Goal: Transaction & Acquisition: Purchase product/service

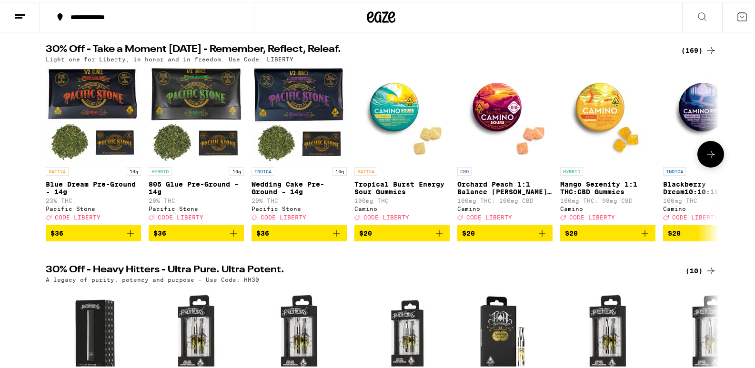
click at [705, 155] on icon at bounding box center [710, 152] width 11 height 11
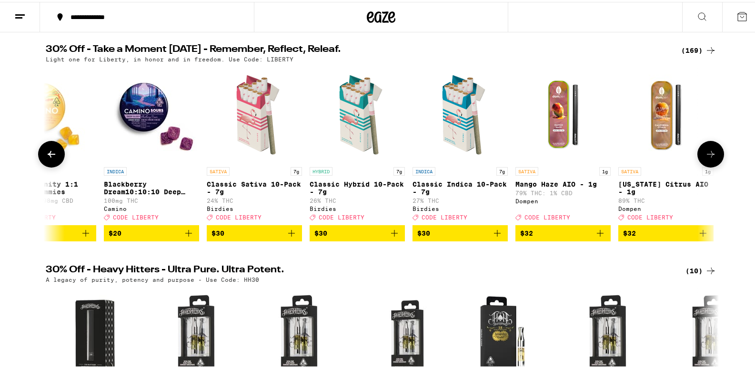
scroll to position [0, 567]
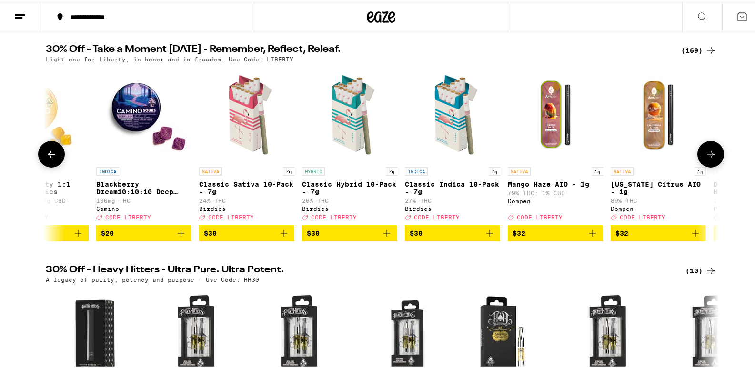
click at [239, 236] on span "$30" at bounding box center [247, 231] width 86 height 11
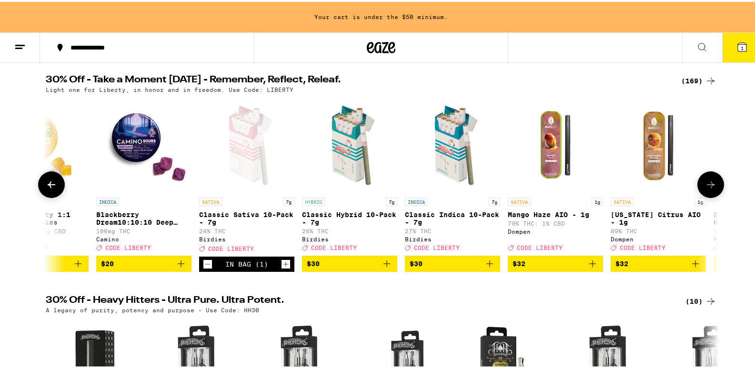
scroll to position [126, 0]
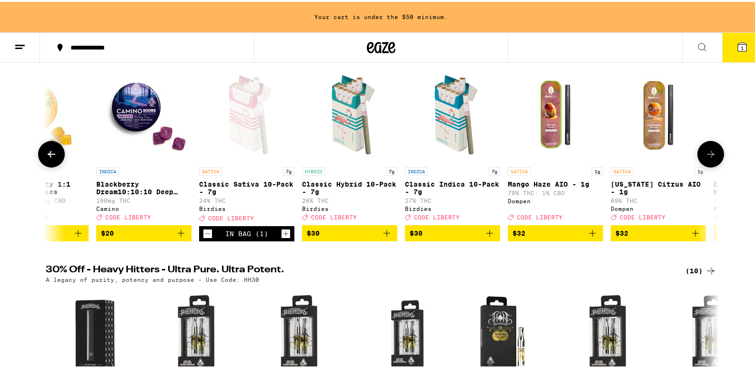
click at [709, 152] on icon at bounding box center [710, 152] width 11 height 11
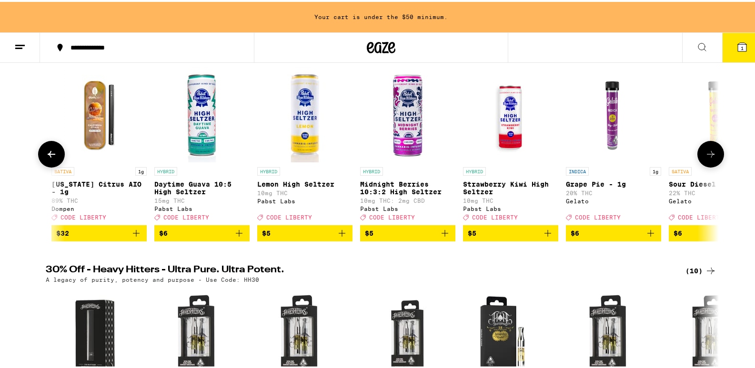
scroll to position [0, 1134]
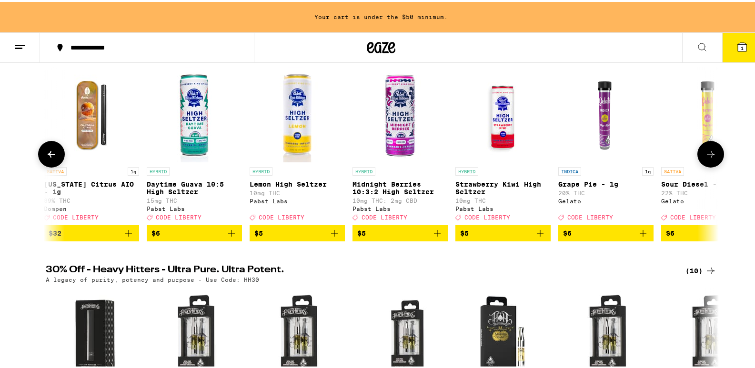
click at [181, 233] on button "$6" at bounding box center [194, 231] width 95 height 16
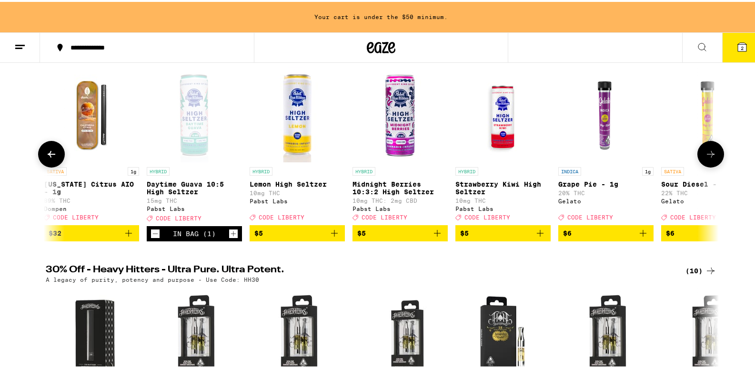
click at [705, 158] on icon at bounding box center [710, 152] width 11 height 11
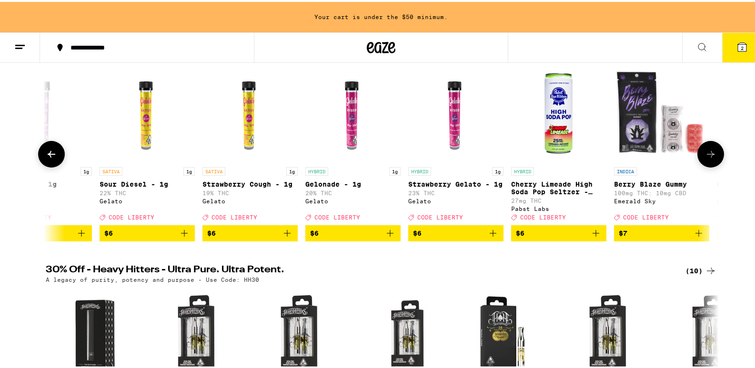
scroll to position [0, 1700]
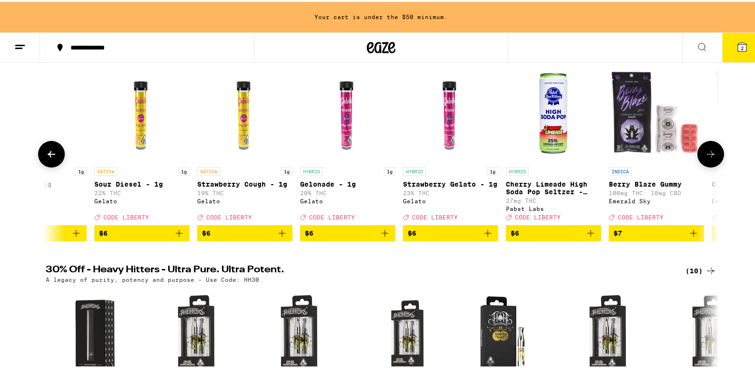
click at [707, 158] on icon at bounding box center [710, 152] width 11 height 11
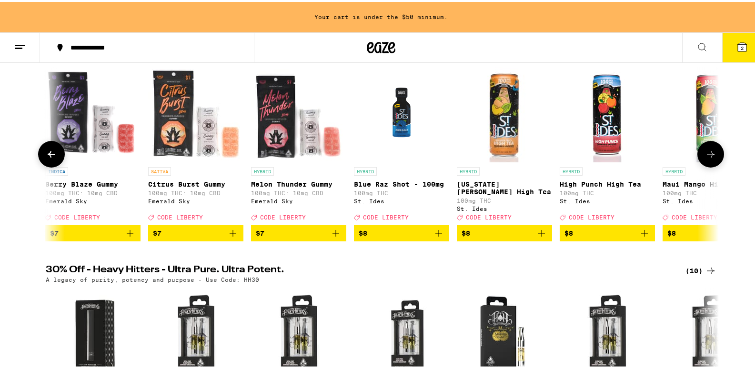
scroll to position [0, 2267]
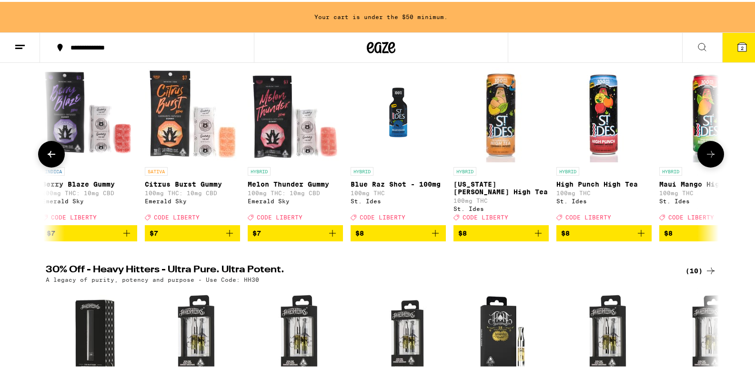
click at [707, 158] on icon at bounding box center [710, 152] width 11 height 11
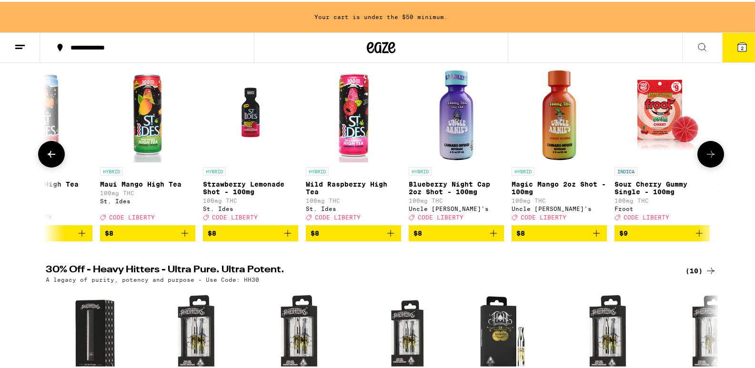
scroll to position [0, 2834]
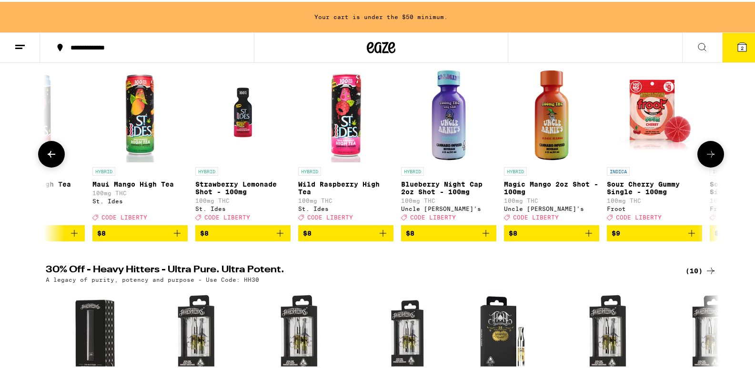
click at [707, 158] on icon at bounding box center [710, 152] width 11 height 11
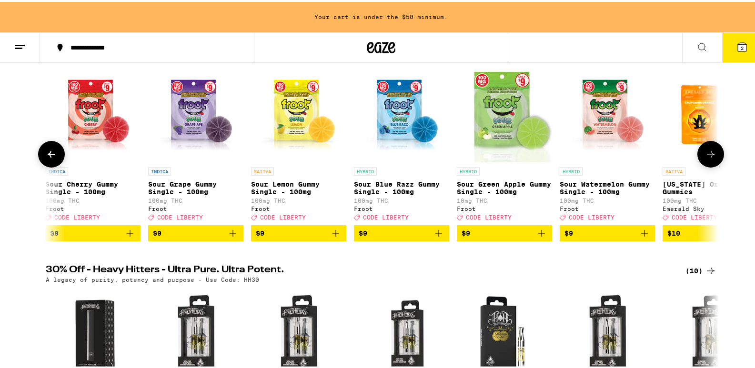
scroll to position [0, 3401]
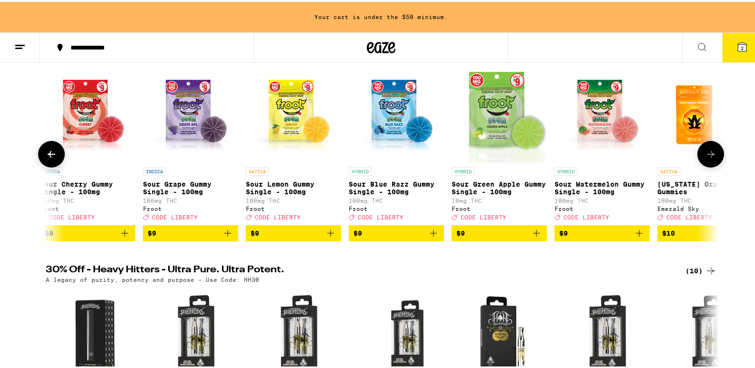
click at [707, 158] on icon at bounding box center [710, 152] width 11 height 11
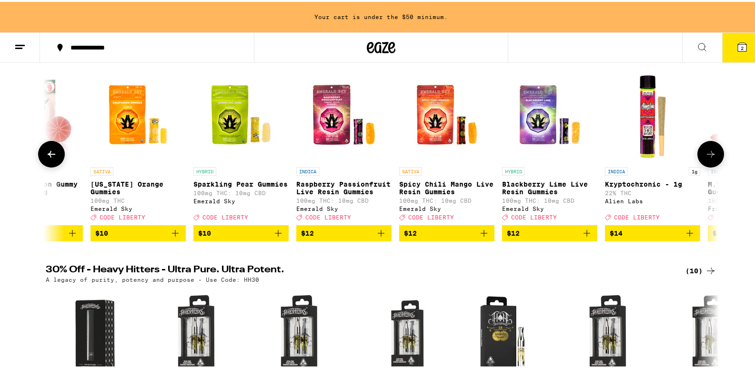
click at [707, 158] on icon at bounding box center [710, 152] width 11 height 11
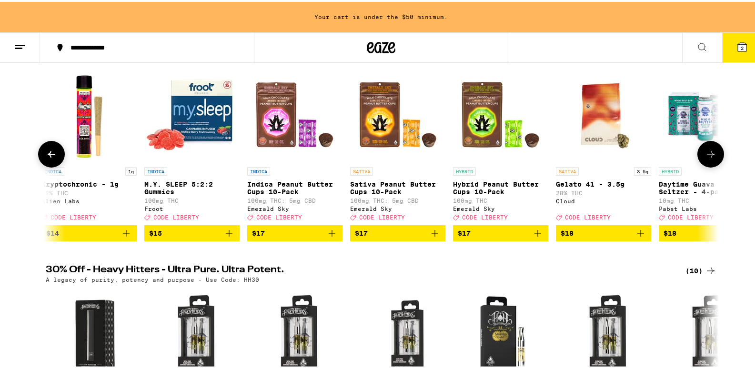
scroll to position [0, 4534]
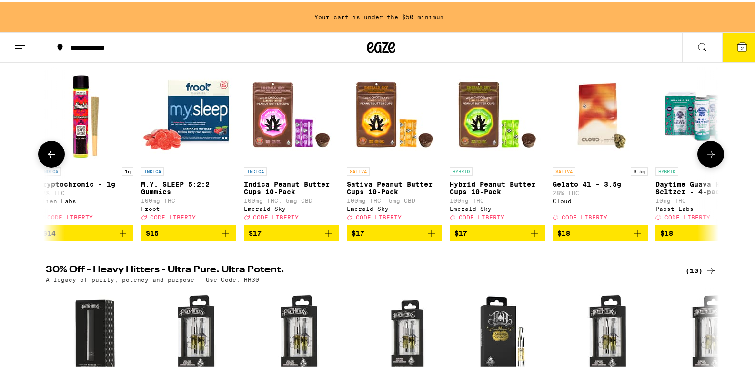
click at [707, 158] on icon at bounding box center [710, 152] width 11 height 11
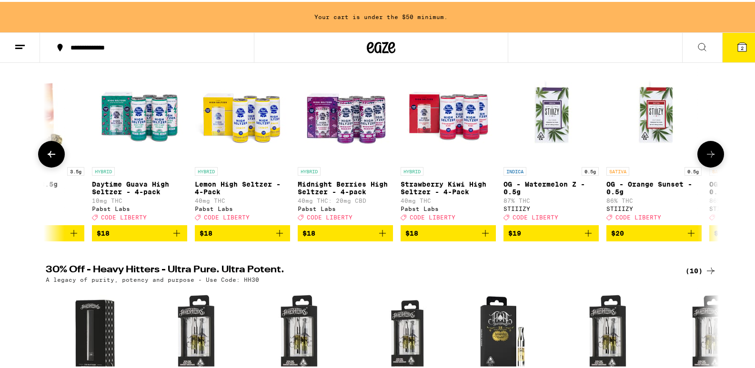
scroll to position [0, 5101]
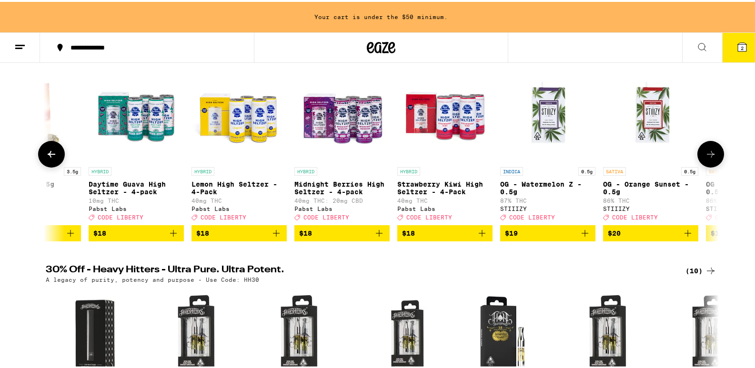
click at [707, 158] on icon at bounding box center [710, 152] width 11 height 11
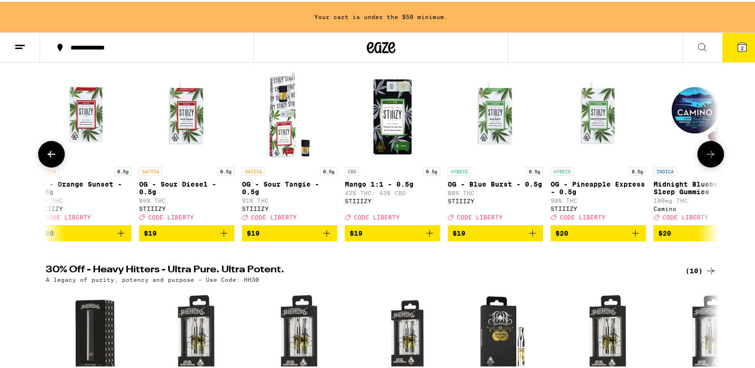
click at [707, 158] on icon at bounding box center [710, 152] width 11 height 11
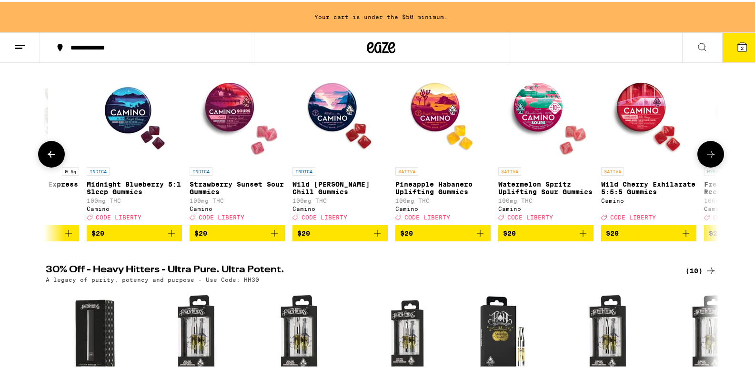
click at [707, 158] on icon at bounding box center [710, 152] width 11 height 11
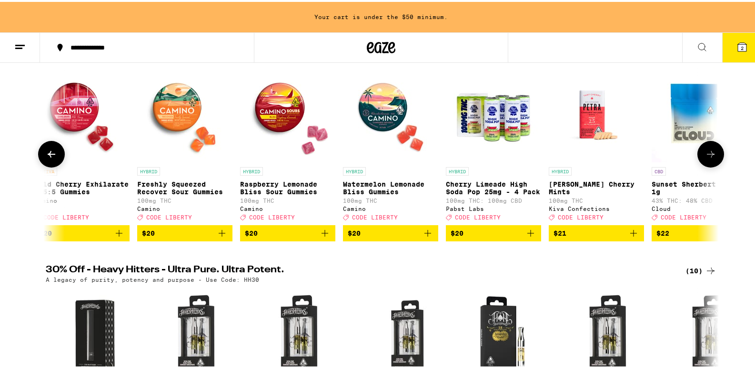
click at [707, 158] on icon at bounding box center [710, 152] width 11 height 11
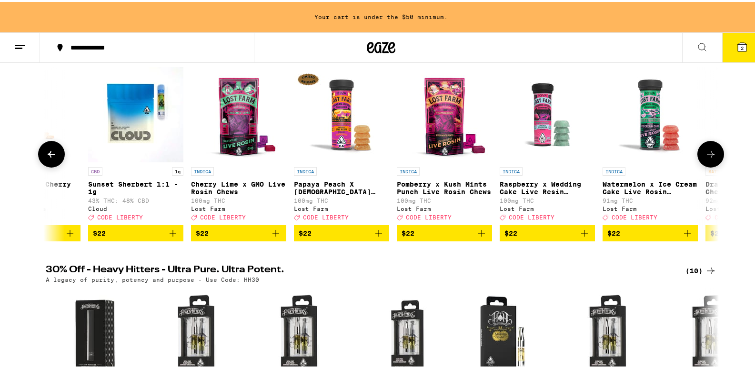
scroll to position [0, 7369]
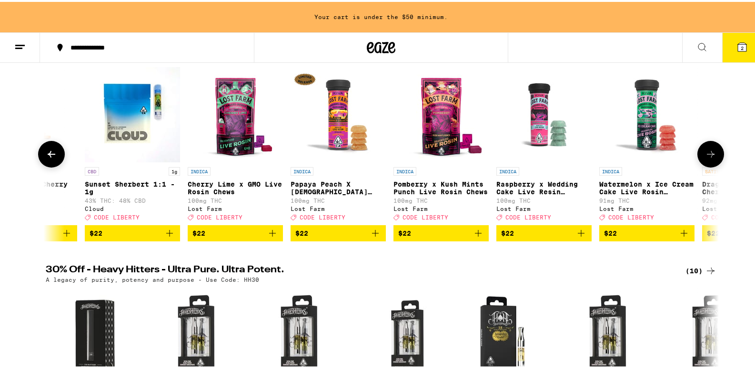
click at [48, 150] on button at bounding box center [51, 152] width 27 height 27
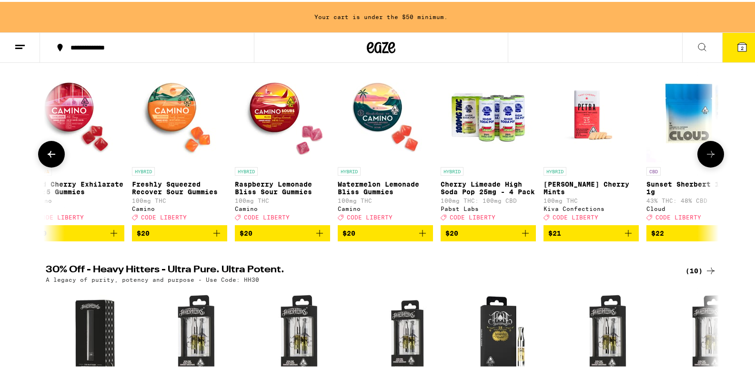
scroll to position [0, 6802]
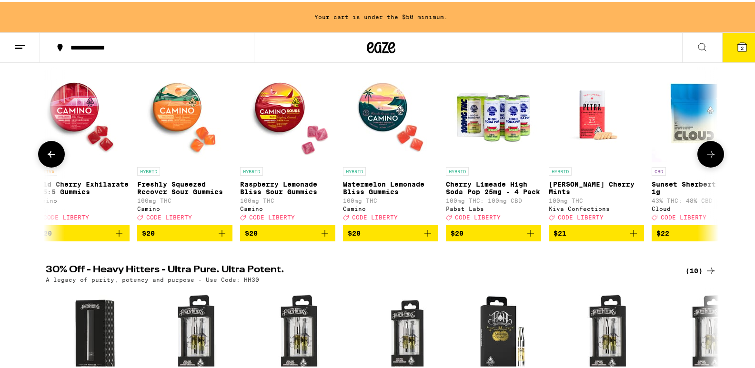
click at [706, 158] on icon at bounding box center [710, 152] width 11 height 11
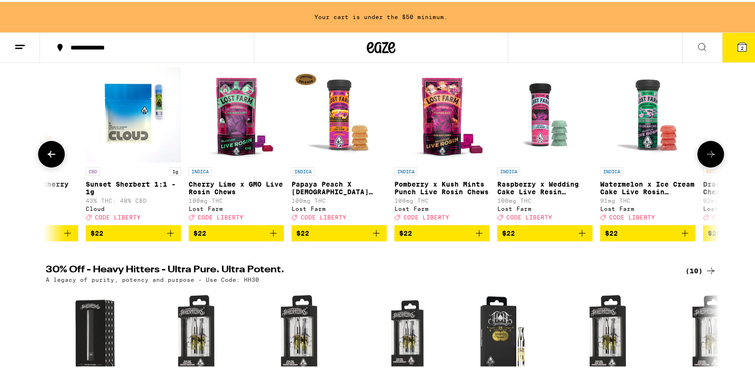
scroll to position [0, 7369]
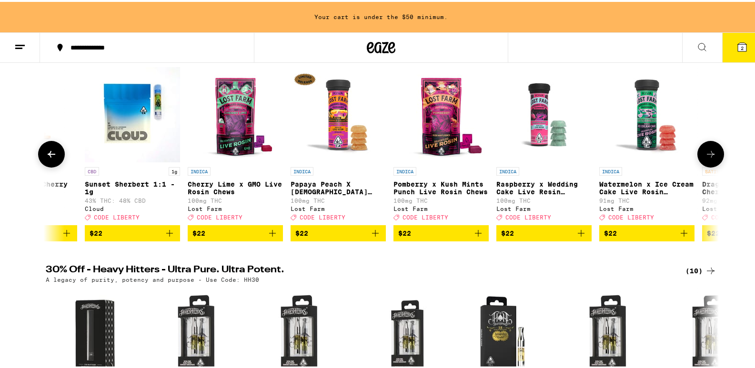
click at [711, 156] on icon at bounding box center [710, 152] width 11 height 11
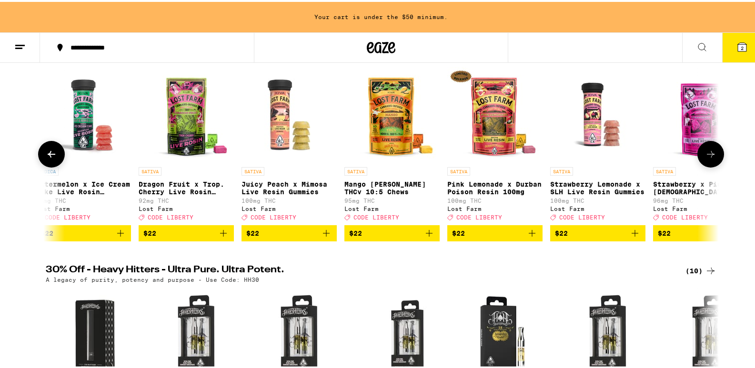
scroll to position [0, 7935]
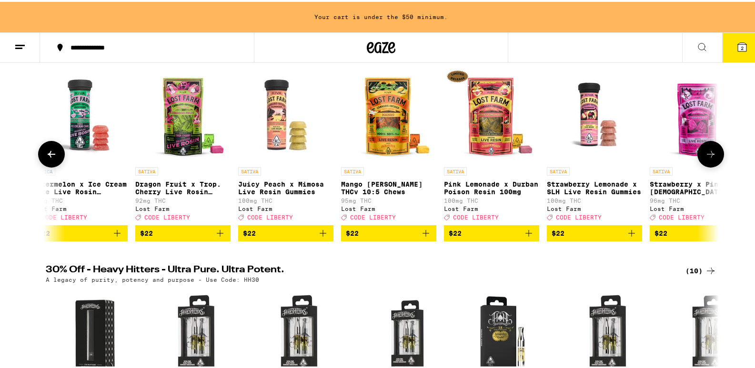
click at [711, 156] on icon at bounding box center [710, 152] width 11 height 11
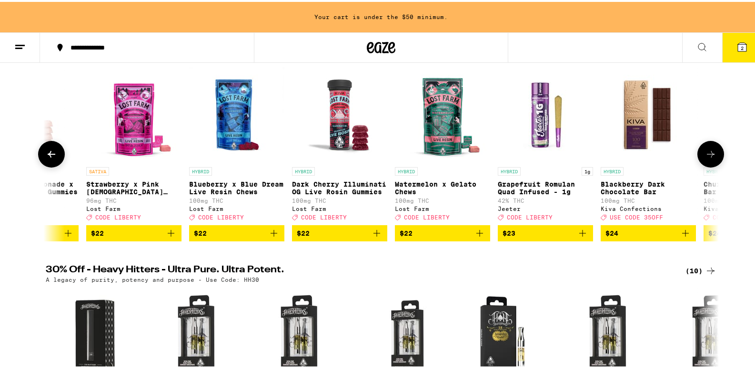
scroll to position [0, 8502]
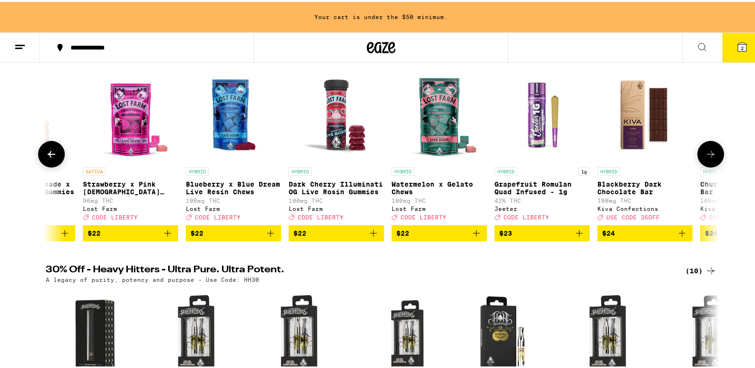
click at [711, 156] on icon at bounding box center [710, 152] width 11 height 11
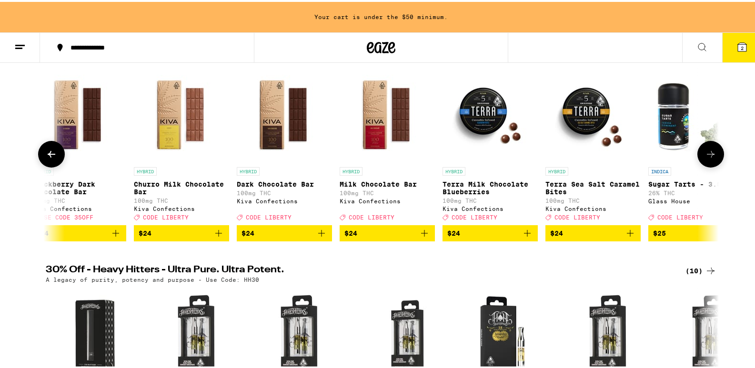
scroll to position [0, 9069]
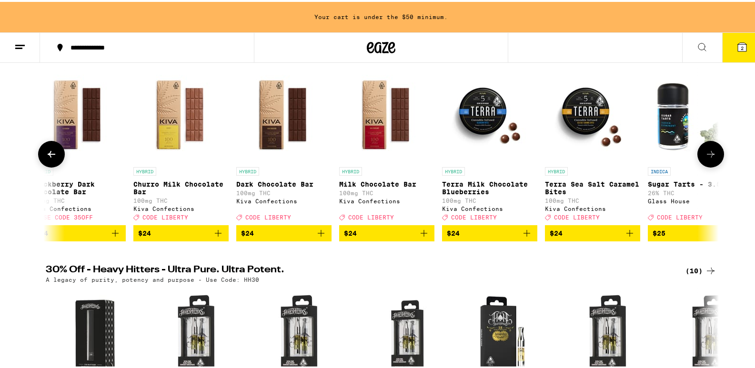
click at [711, 156] on icon at bounding box center [710, 152] width 11 height 11
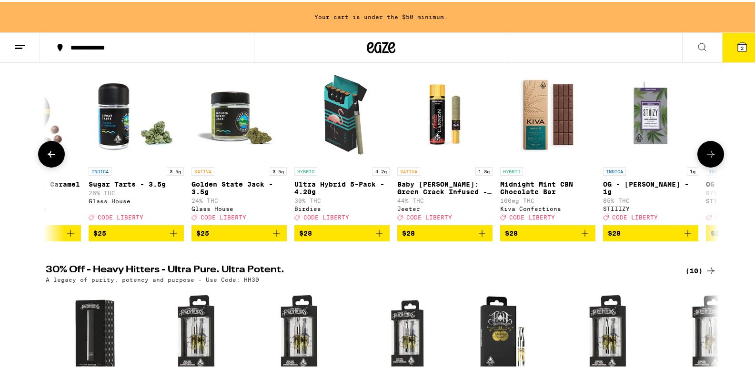
scroll to position [0, 9636]
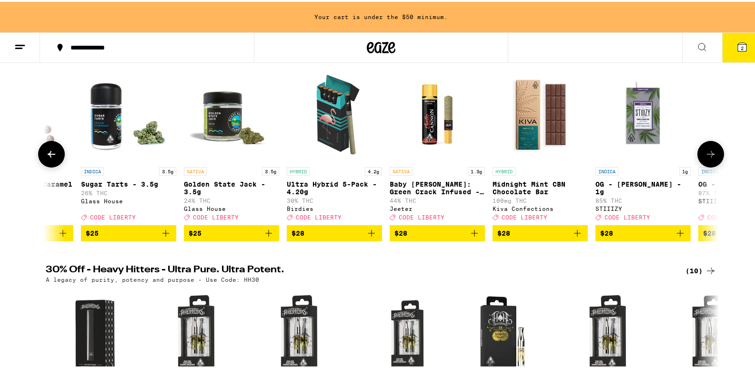
click at [711, 156] on icon at bounding box center [710, 152] width 11 height 11
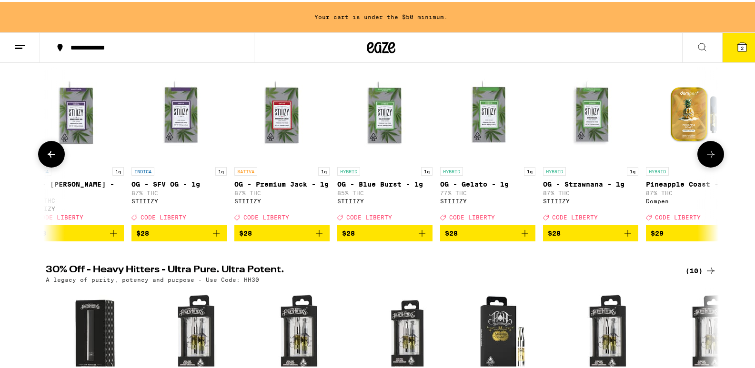
click at [711, 156] on icon at bounding box center [710, 152] width 11 height 11
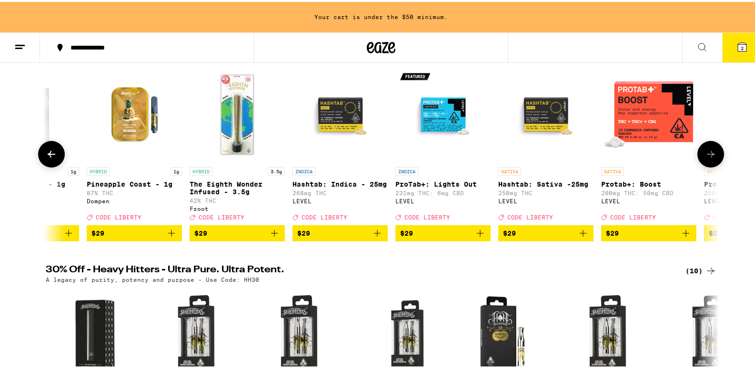
scroll to position [0, 10769]
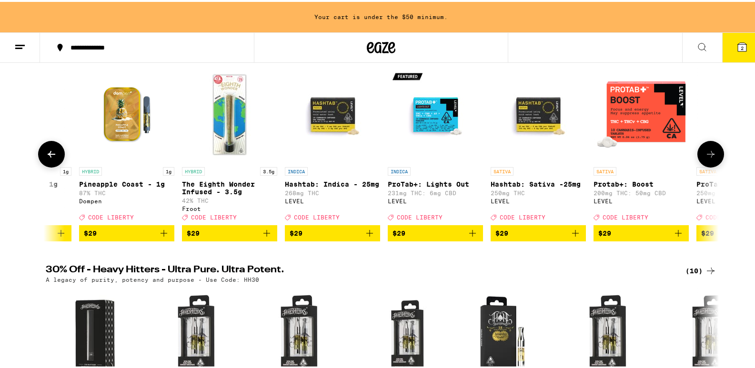
click at [711, 156] on icon at bounding box center [710, 152] width 11 height 11
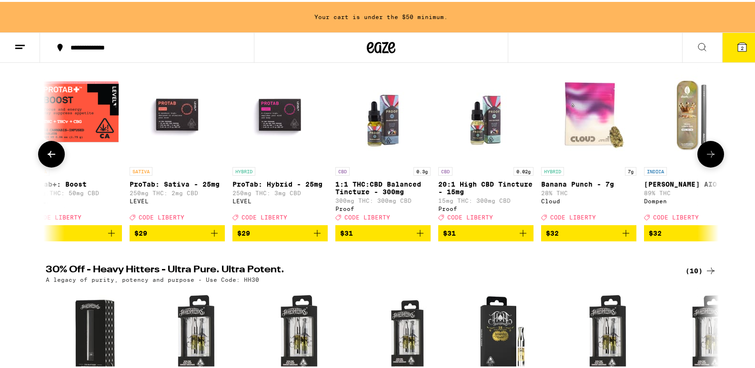
click at [711, 156] on icon at bounding box center [710, 152] width 11 height 11
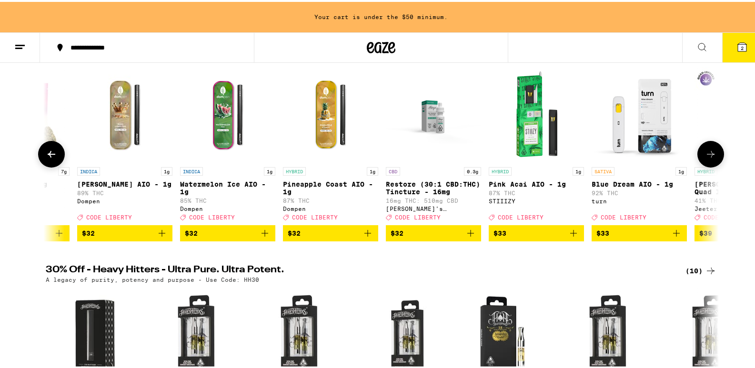
click at [711, 156] on icon at bounding box center [710, 152] width 11 height 11
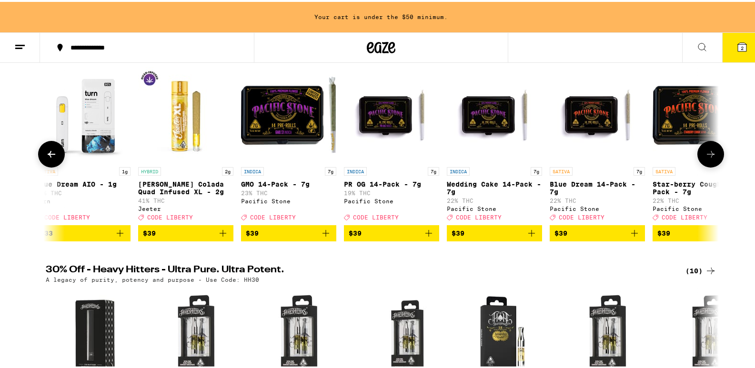
scroll to position [0, 12470]
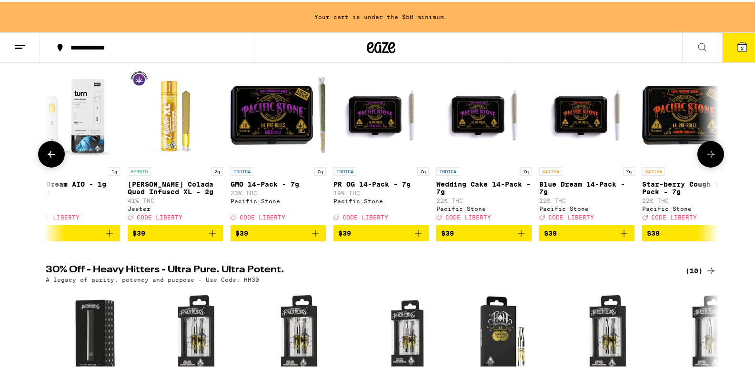
click at [588, 237] on span "$39" at bounding box center [587, 231] width 86 height 11
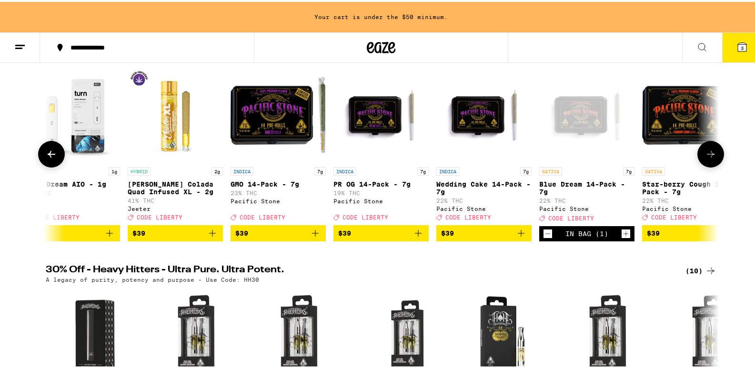
click at [705, 156] on icon at bounding box center [710, 152] width 11 height 11
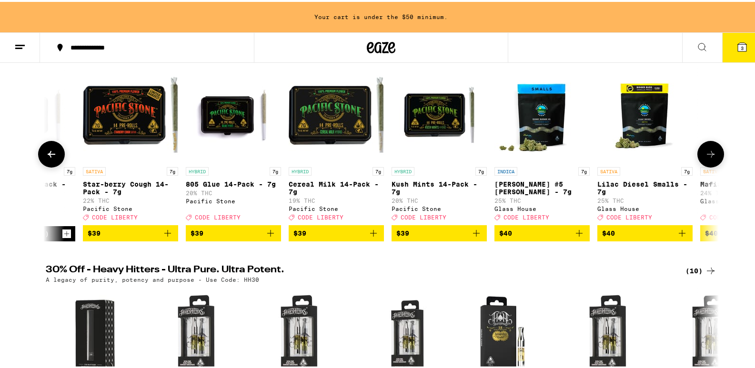
scroll to position [0, 13037]
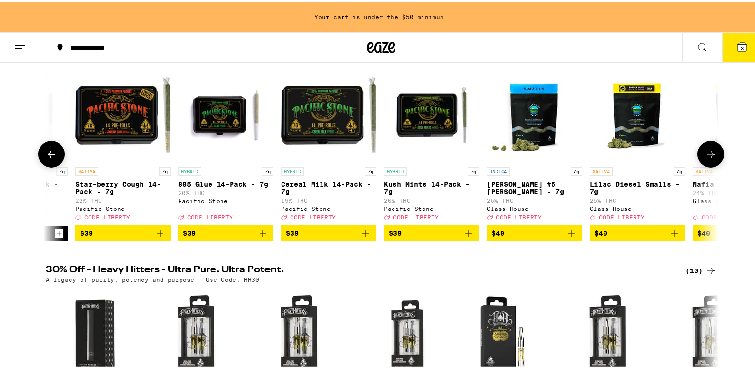
click at [705, 156] on icon at bounding box center [710, 152] width 11 height 11
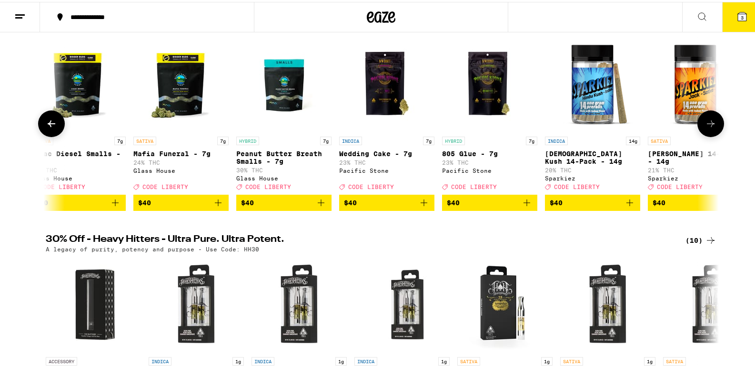
scroll to position [0, 13603]
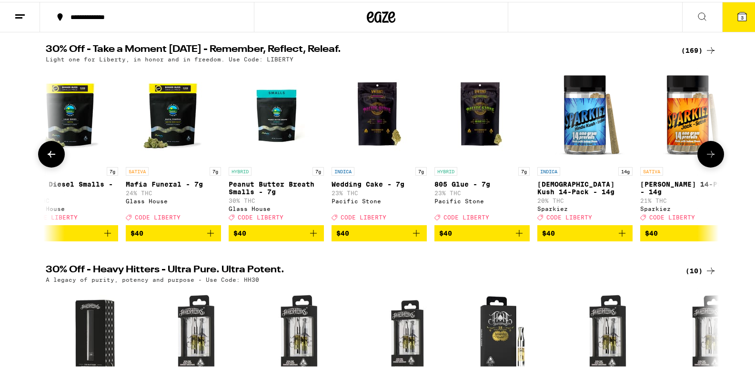
click at [705, 156] on icon at bounding box center [710, 152] width 11 height 11
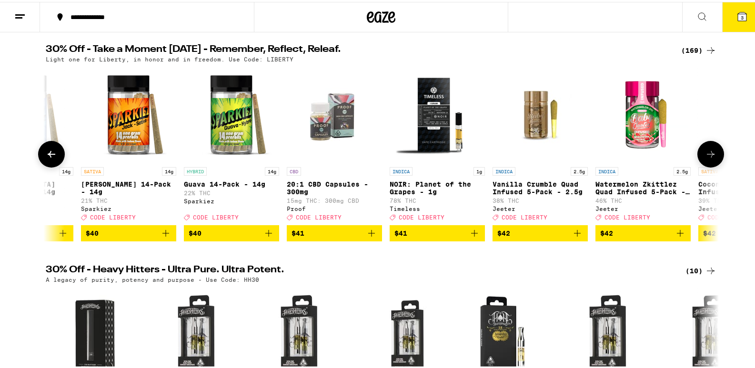
scroll to position [0, 14170]
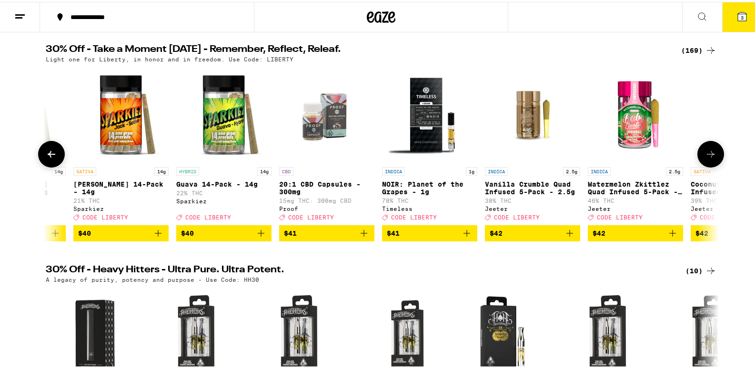
click at [705, 156] on icon at bounding box center [710, 152] width 11 height 11
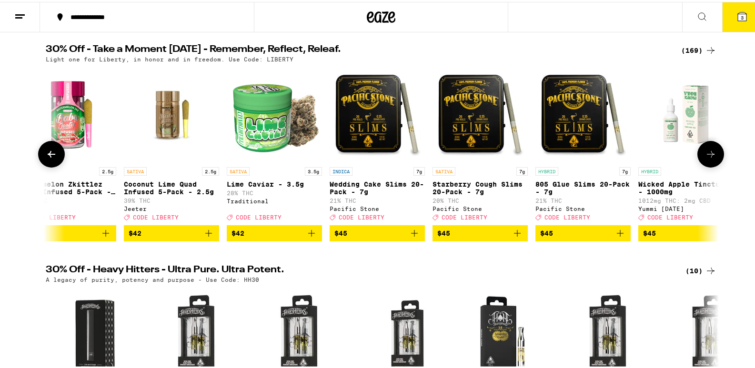
click at [705, 156] on icon at bounding box center [710, 152] width 11 height 11
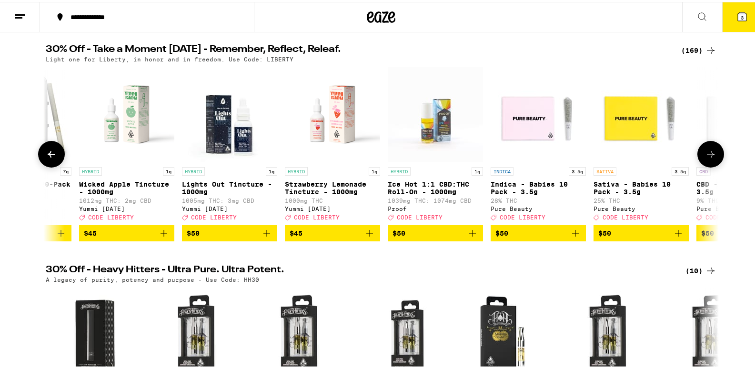
scroll to position [0, 15304]
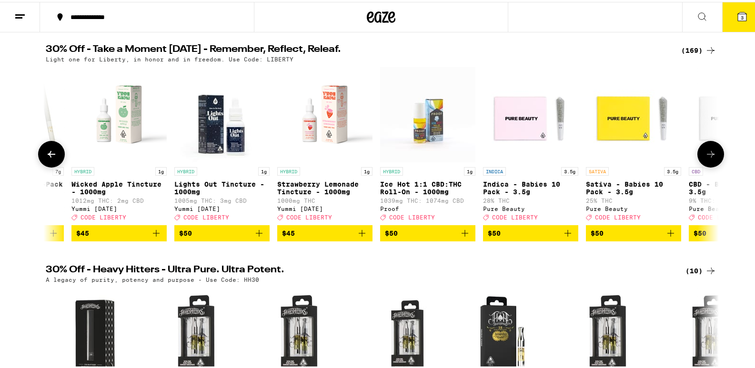
click at [48, 156] on icon at bounding box center [52, 152] width 8 height 7
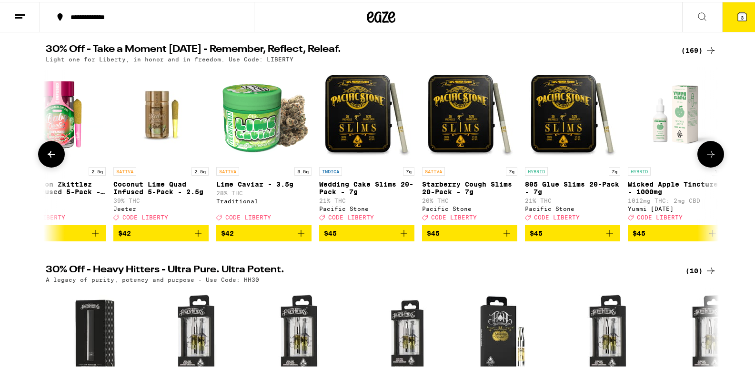
scroll to position [0, 14737]
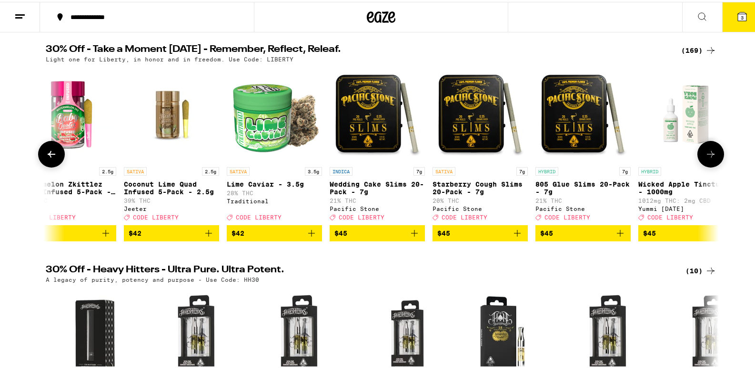
click at [707, 158] on icon at bounding box center [710, 152] width 11 height 11
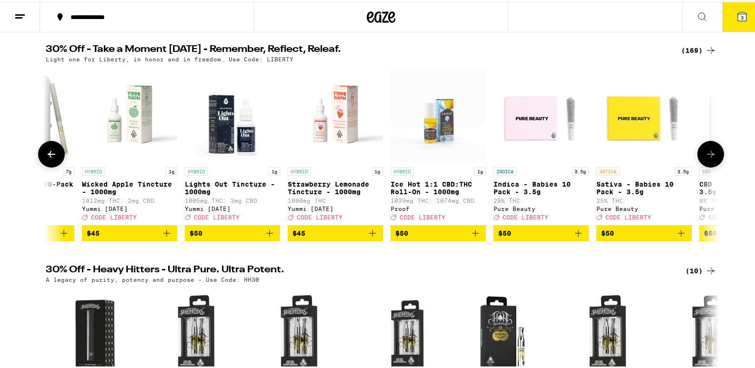
scroll to position [0, 15304]
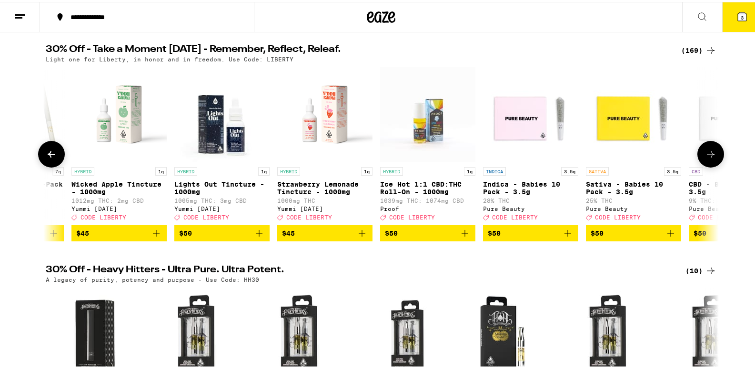
click at [707, 158] on icon at bounding box center [710, 152] width 11 height 11
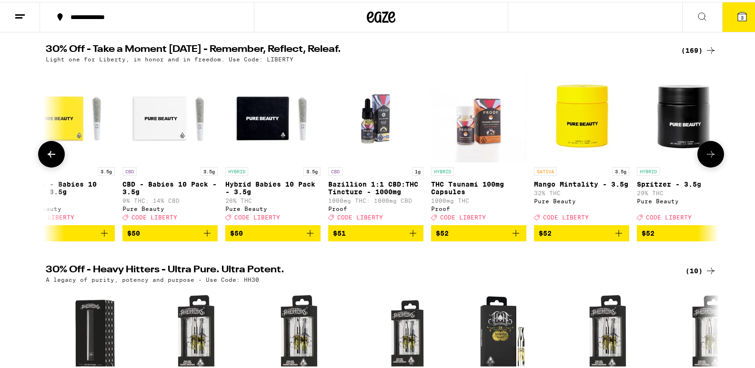
scroll to position [0, 15871]
click at [712, 158] on icon at bounding box center [710, 152] width 11 height 11
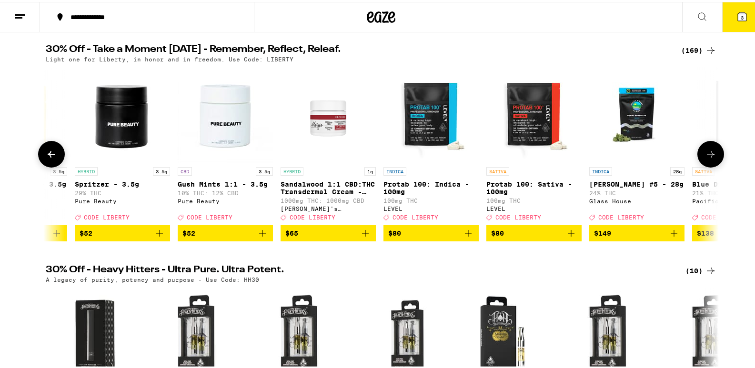
scroll to position [0, 16437]
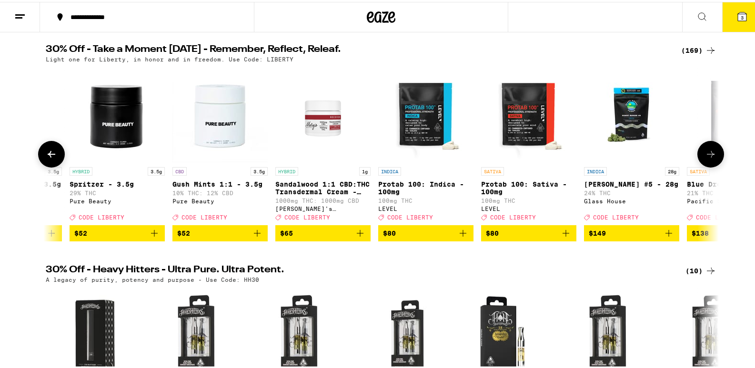
click at [712, 158] on icon at bounding box center [710, 152] width 11 height 11
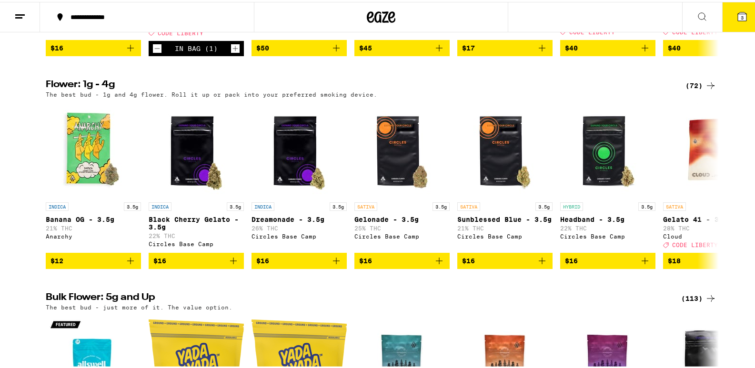
scroll to position [953, 0]
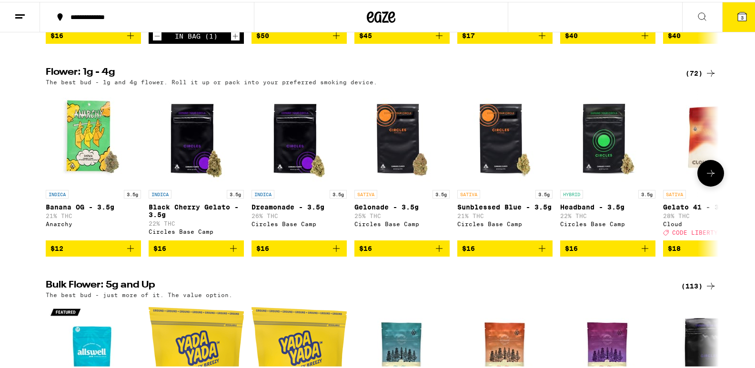
click at [705, 177] on icon at bounding box center [710, 171] width 11 height 11
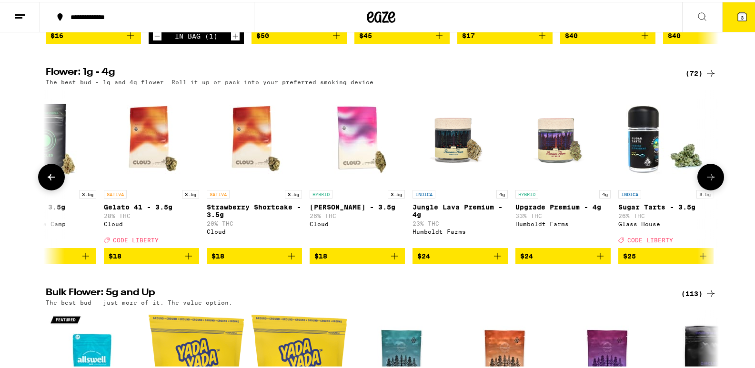
scroll to position [0, 567]
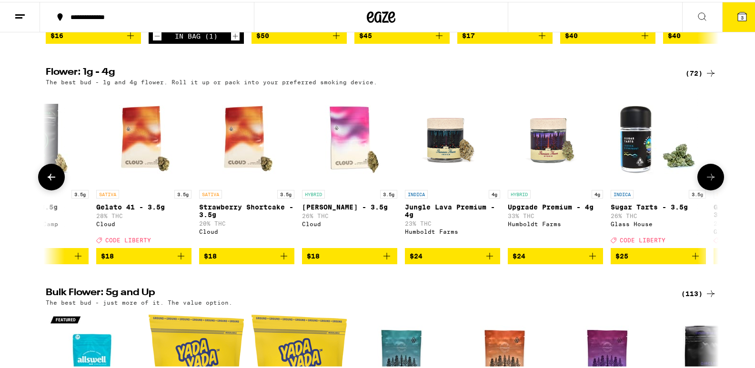
click at [705, 181] on icon at bounding box center [710, 175] width 11 height 11
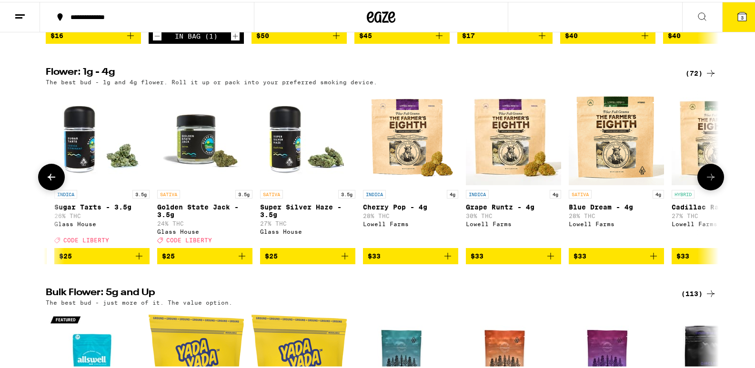
scroll to position [0, 1134]
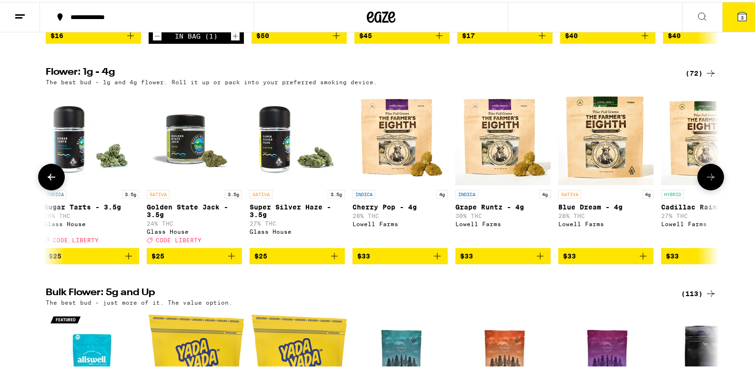
click at [705, 181] on icon at bounding box center [710, 175] width 11 height 11
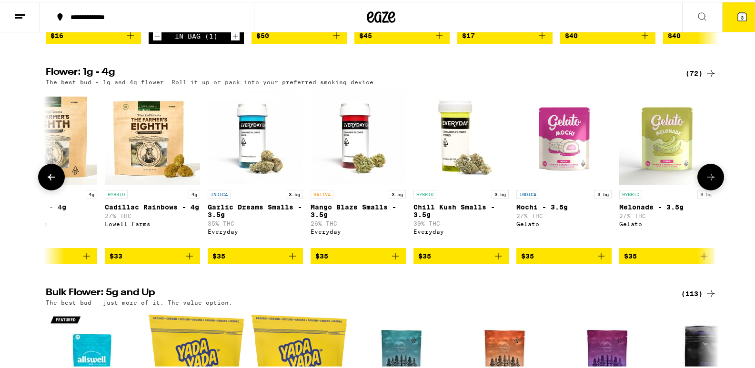
scroll to position [0, 1700]
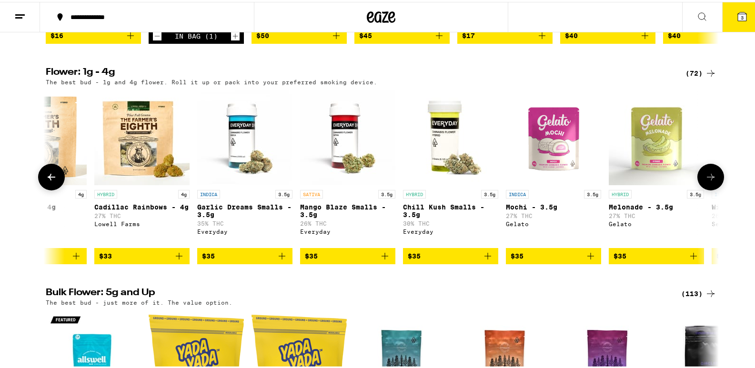
click at [46, 181] on icon at bounding box center [51, 175] width 11 height 11
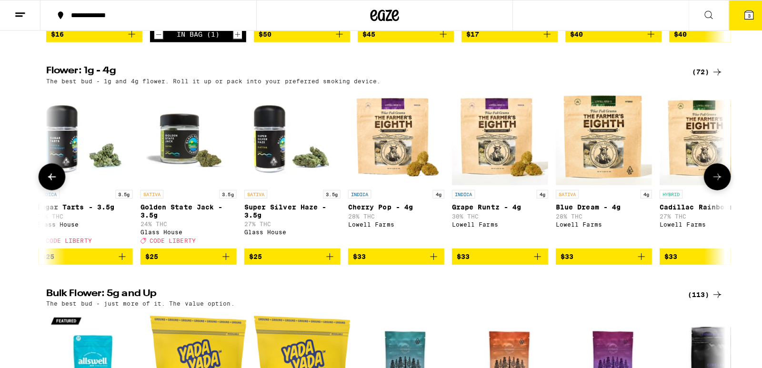
scroll to position [0, 1134]
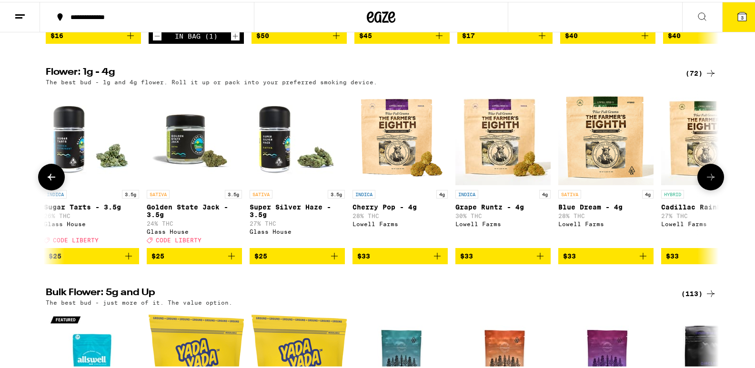
click at [575, 260] on span "$33" at bounding box center [606, 254] width 86 height 11
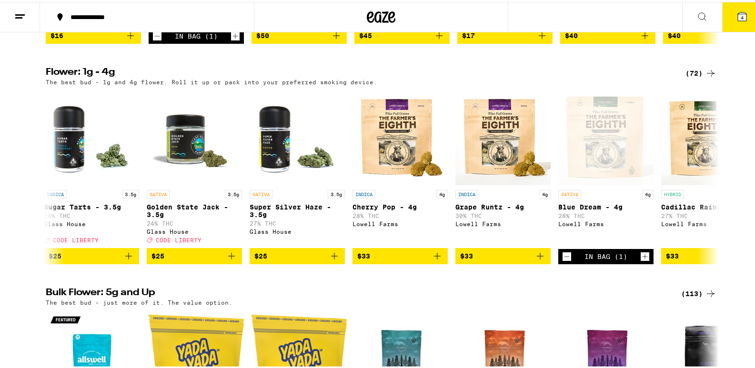
click at [736, 10] on icon at bounding box center [741, 14] width 11 height 11
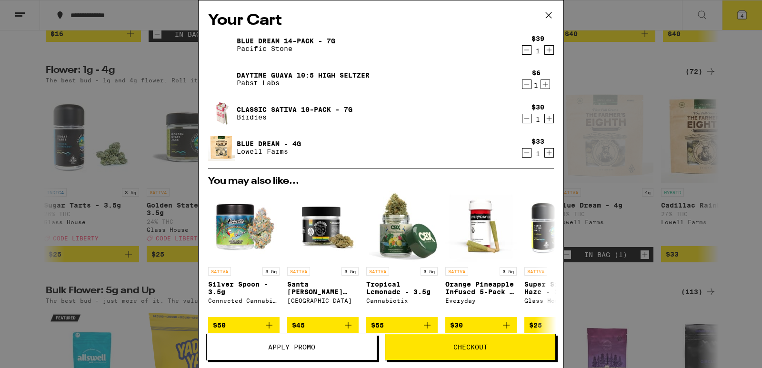
click at [523, 119] on icon "Decrement" at bounding box center [527, 118] width 9 height 11
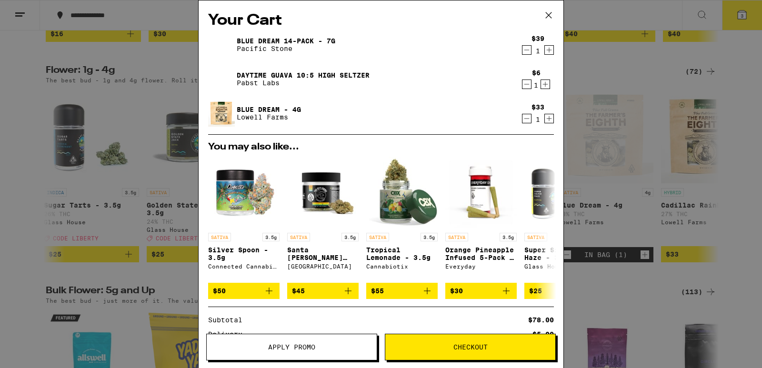
click at [286, 342] on button "Apply Promo" at bounding box center [291, 347] width 171 height 27
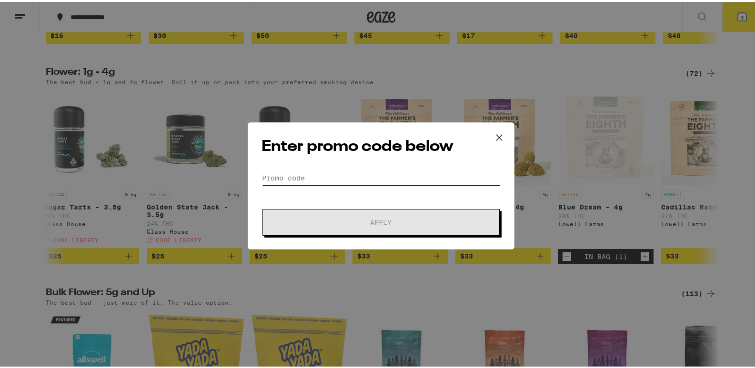
click at [296, 178] on input "Promo Code" at bounding box center [380, 176] width 239 height 14
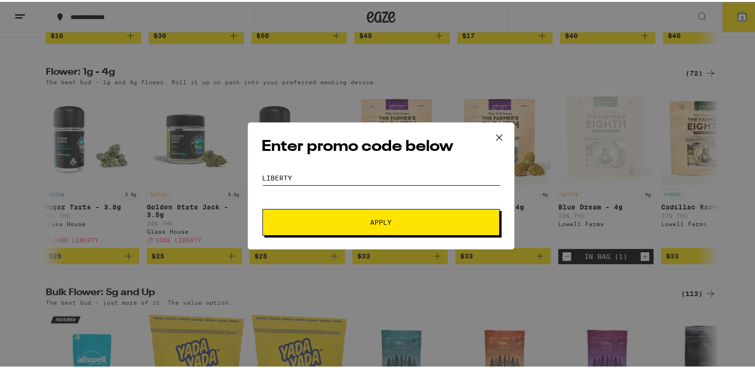
type input "liberty"
click at [371, 220] on span "Apply" at bounding box center [381, 220] width 21 height 7
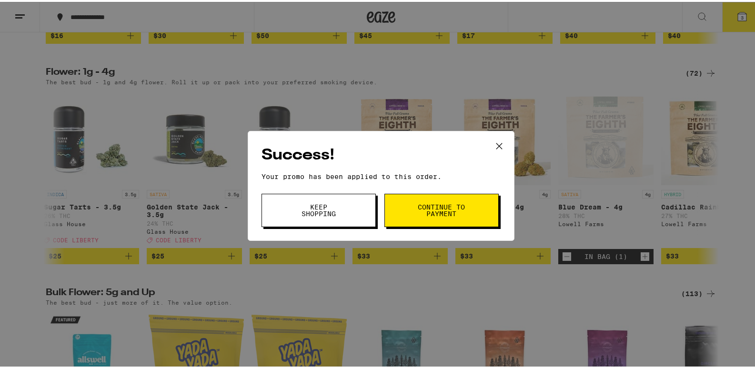
click at [448, 214] on span "Continue to payment" at bounding box center [441, 208] width 49 height 13
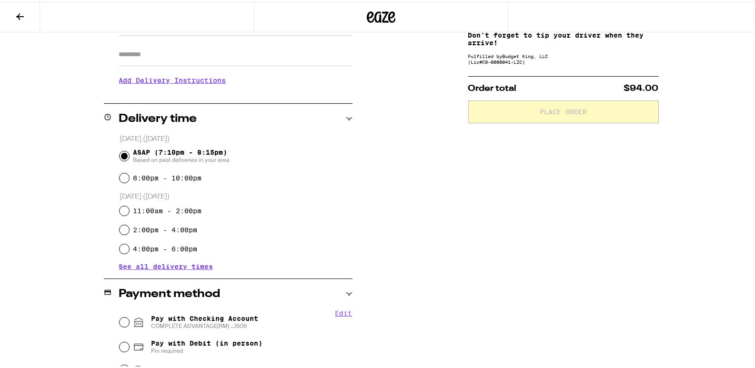
scroll to position [238, 0]
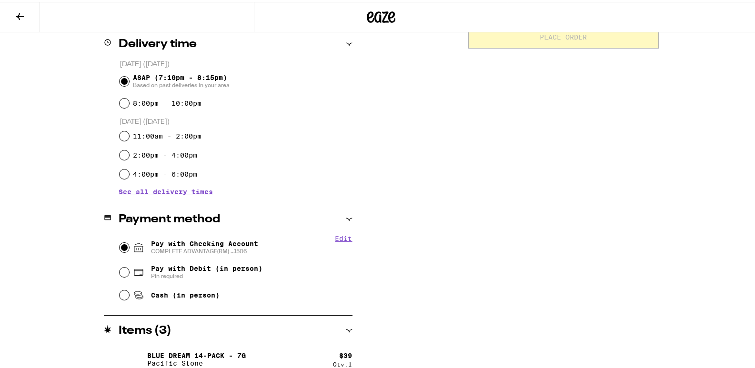
click at [121, 250] on input "Pay with Checking Account COMPLETE ADVANTAGE(RM) ...1506" at bounding box center [125, 246] width 10 height 10
radio input "true"
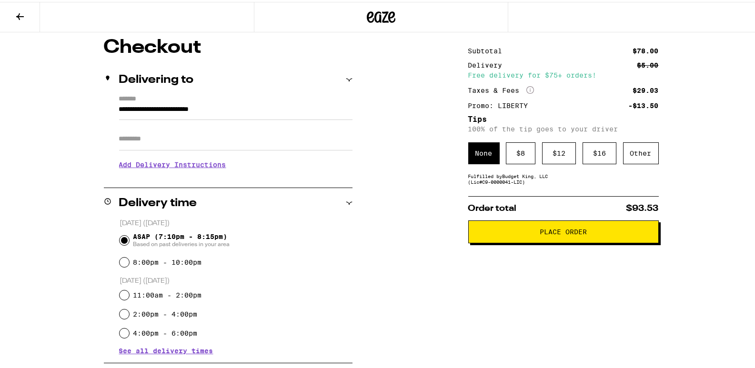
scroll to position [62, 0]
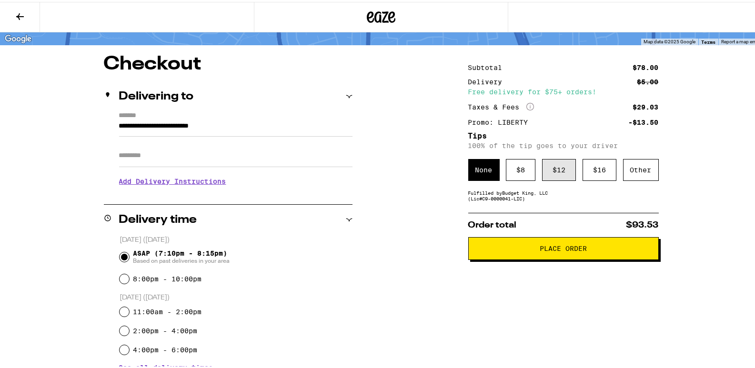
click at [559, 175] on div "$ 12" at bounding box center [559, 168] width 34 height 22
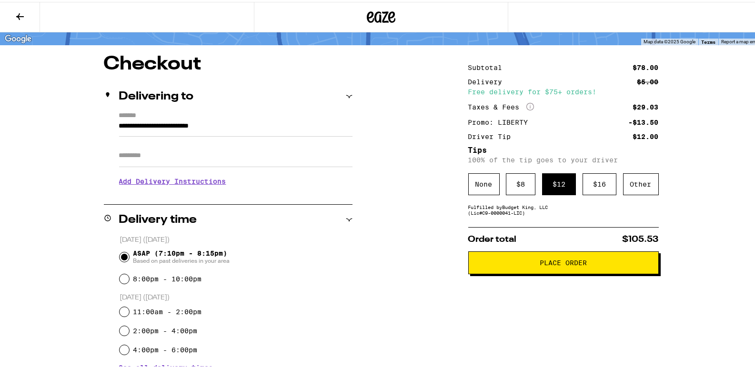
click at [564, 263] on span "Place Order" at bounding box center [563, 261] width 47 height 7
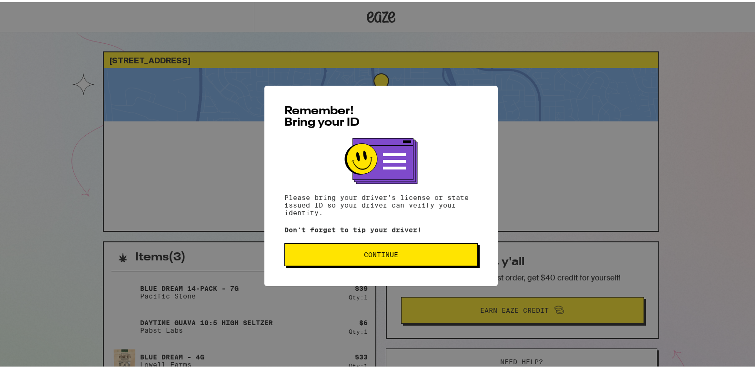
click at [382, 251] on span "Continue" at bounding box center [381, 253] width 34 height 7
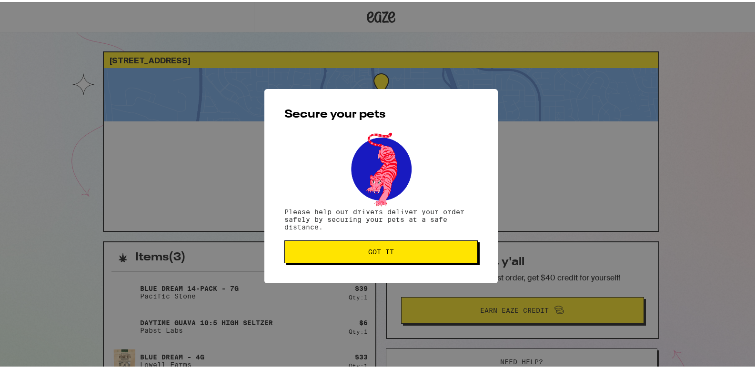
click at [360, 253] on span "Got it" at bounding box center [380, 250] width 177 height 7
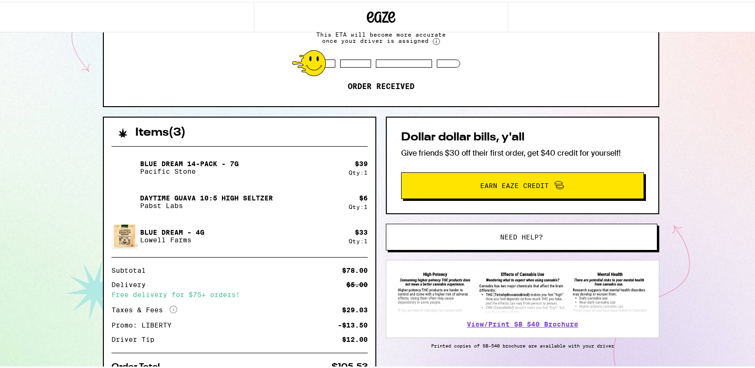
scroll to position [78, 0]
